Goal: Find specific page/section: Find specific page/section

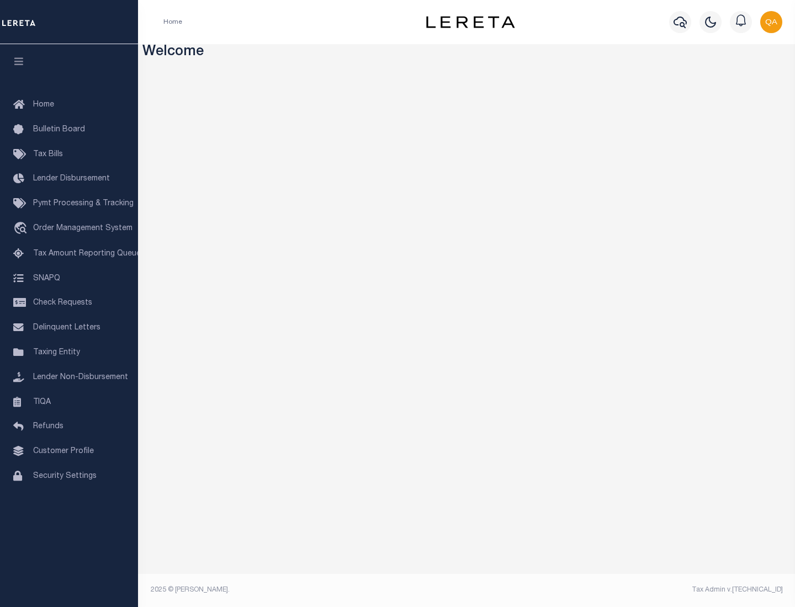
click at [69, 402] on link "TIQA" at bounding box center [69, 402] width 138 height 25
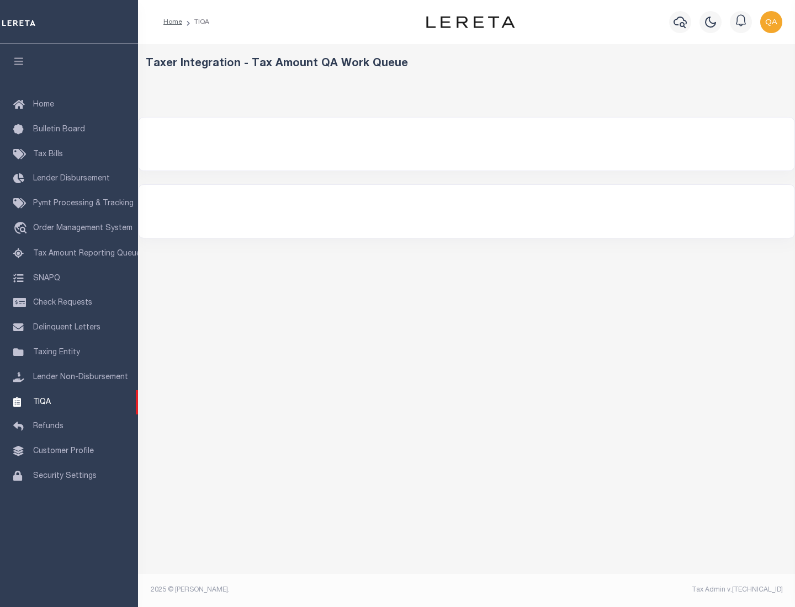
select select "200"
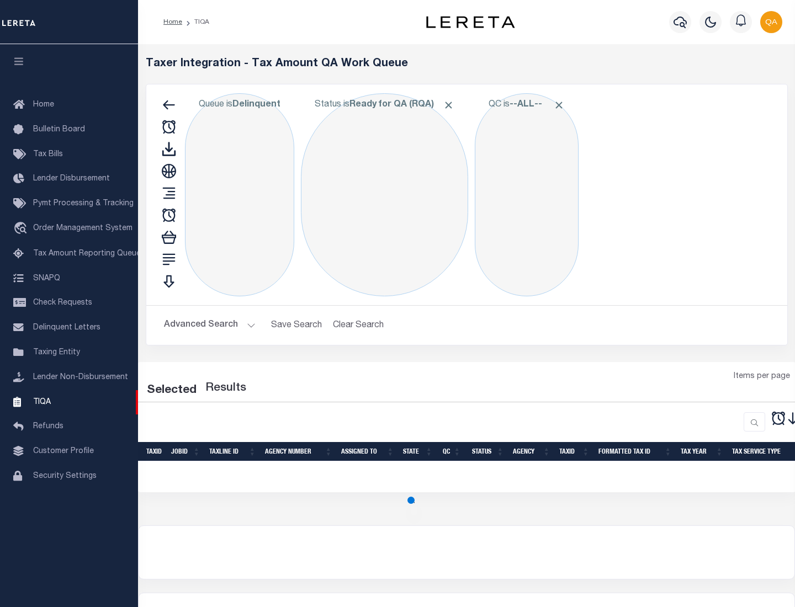
select select "200"
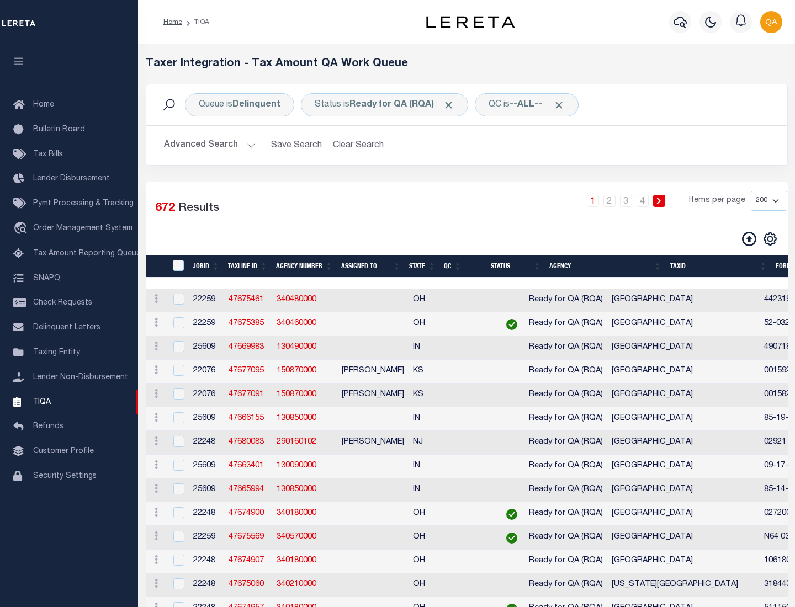
click at [452, 105] on span "Click to Remove" at bounding box center [449, 105] width 12 height 12
